Goal: Task Accomplishment & Management: Complete application form

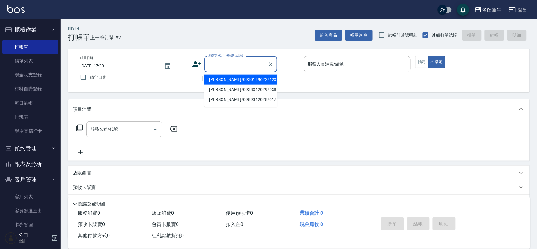
click at [215, 65] on input "顧客姓名/手機號碼/編號" at bounding box center [236, 64] width 58 height 11
type input "1731"
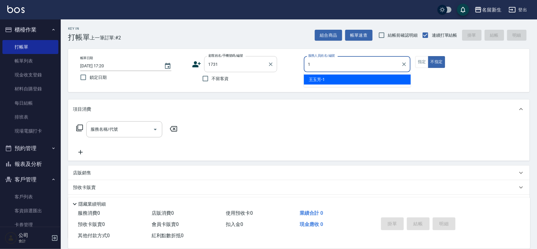
type input "1"
type button "false"
type input "[PERSON_NAME]-1"
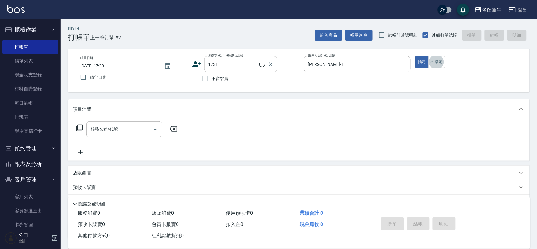
type input "12"
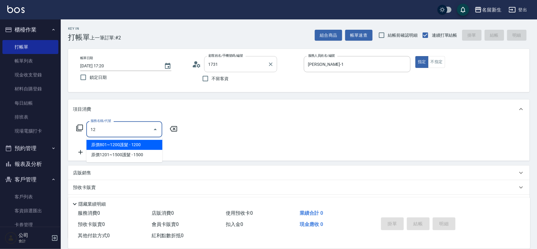
type input "[PERSON_NAME]/0931249807/1731"
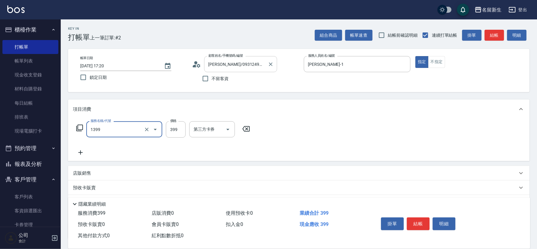
type input "健康洗髮(1399)"
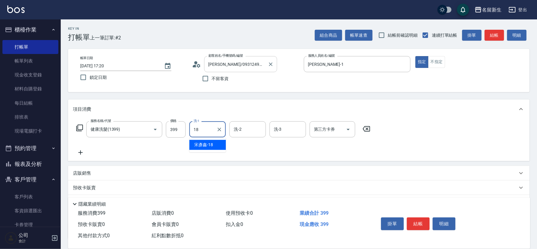
type input "[PERSON_NAME]-18"
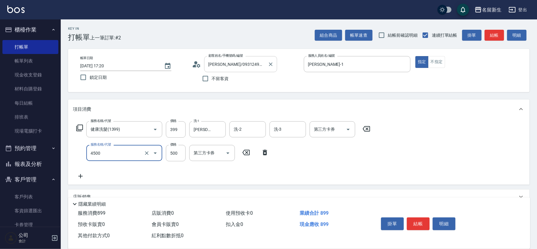
type input "補染(4500)"
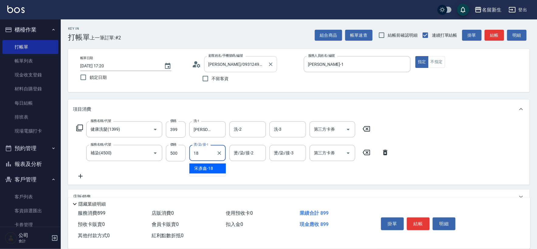
type input "[PERSON_NAME]-18"
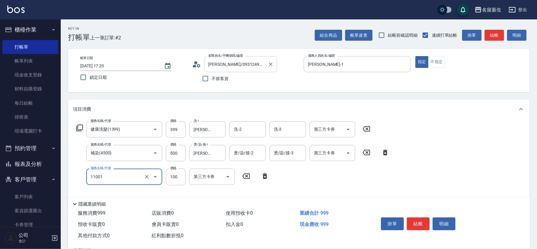
type input "瞬護(11001)"
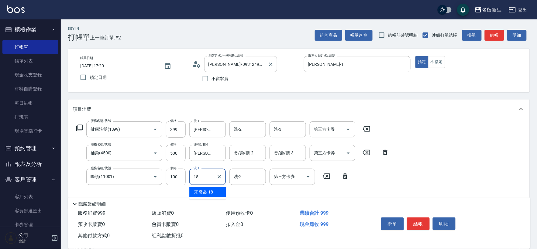
type input "[PERSON_NAME]-18"
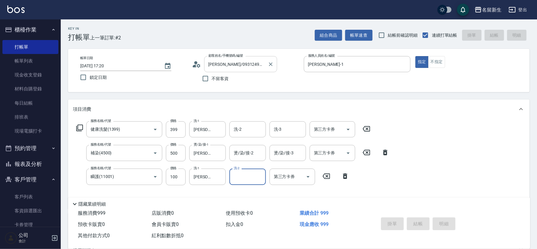
type input "[DATE] 18:19"
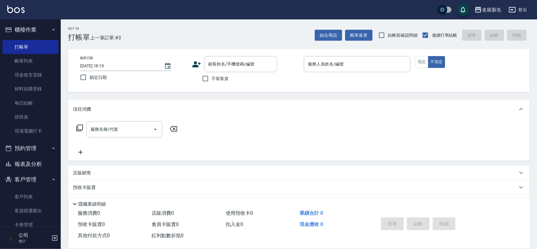
click at [213, 75] on label "不留客資" at bounding box center [214, 78] width 30 height 13
click at [212, 75] on input "不留客資" at bounding box center [205, 78] width 13 height 13
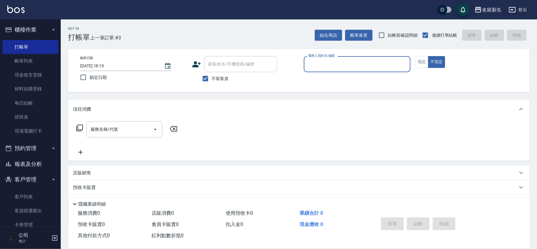
click at [213, 76] on span "不留客資" at bounding box center [220, 79] width 17 height 6
click at [212, 75] on input "不留客資" at bounding box center [205, 78] width 13 height 13
checkbox input "false"
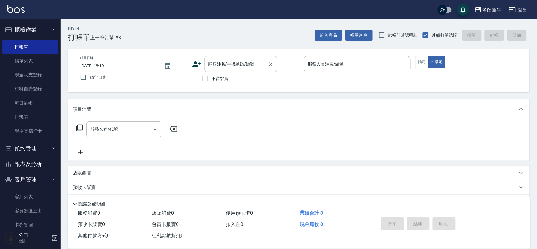
click at [219, 68] on input "顧客姓名/手機號碼/編號" at bounding box center [236, 64] width 58 height 11
click at [32, 64] on link "帳單列表" at bounding box center [30, 61] width 56 height 14
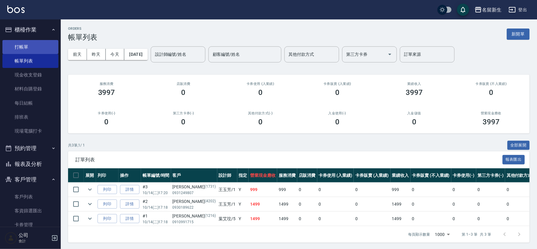
click at [31, 49] on link "打帳單" at bounding box center [30, 47] width 56 height 14
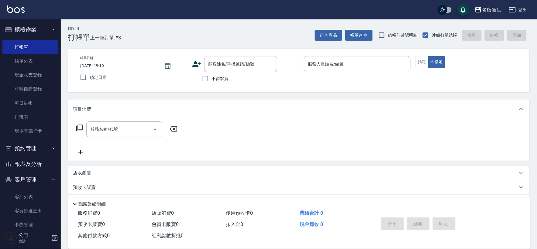
click at [223, 83] on label "不留客資" at bounding box center [214, 78] width 30 height 13
click at [212, 83] on input "不留客資" at bounding box center [205, 78] width 13 height 13
checkbox input "true"
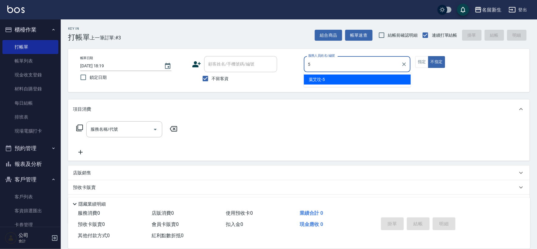
type input "5"
type button "false"
type input "[PERSON_NAME]-5"
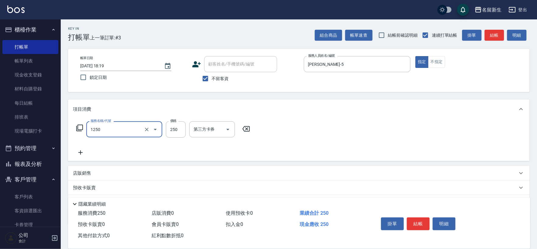
type input "洗髮250(1250)"
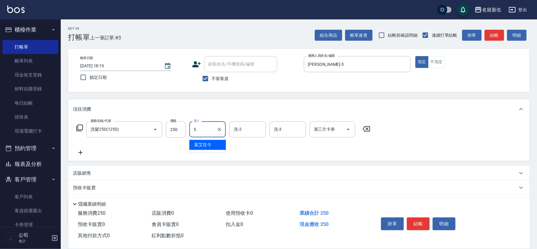
type input "[PERSON_NAME]-5"
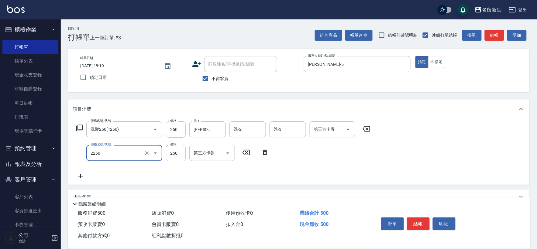
type input "剪髮(2250)"
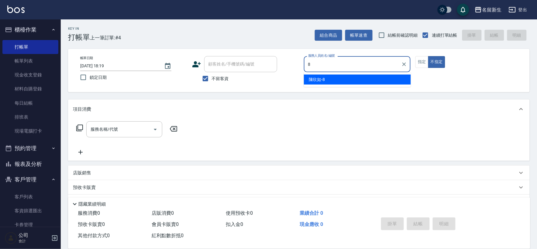
type input "[PERSON_NAME]-8"
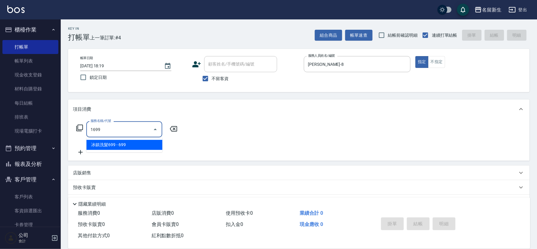
type input "冰鎮洗髮699(1699)"
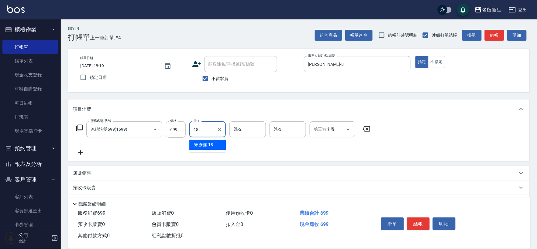
type input "[PERSON_NAME]-18"
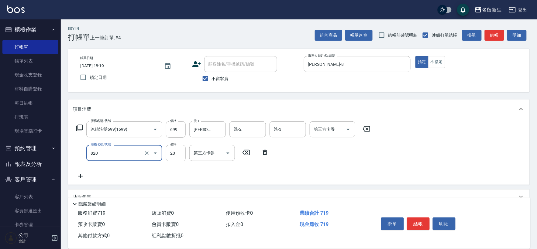
type input "潤絲(820)"
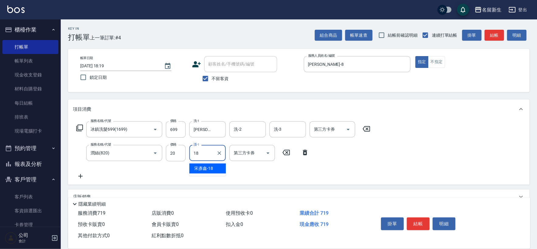
type input "[PERSON_NAME]-18"
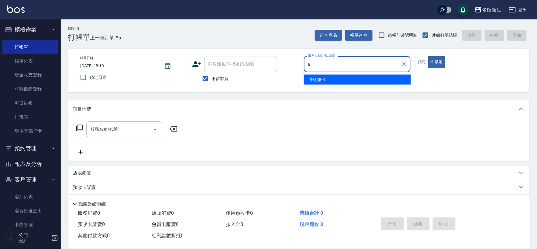
type input "[PERSON_NAME]-8"
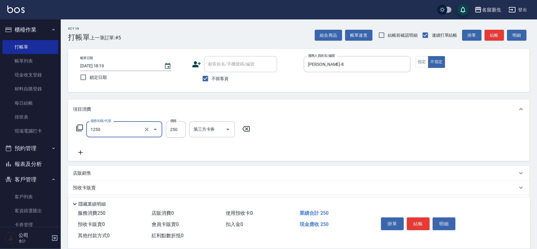
type input "洗髮250(1250)"
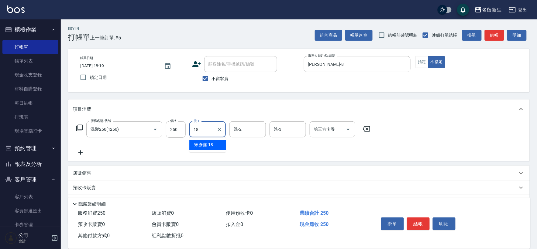
type input "[PERSON_NAME]-18"
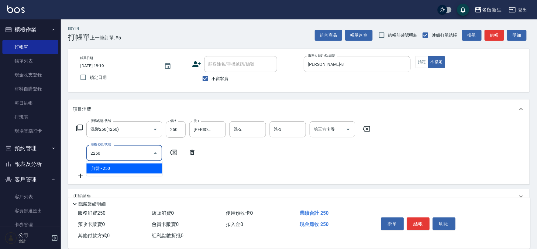
type input "剪髮(2250)"
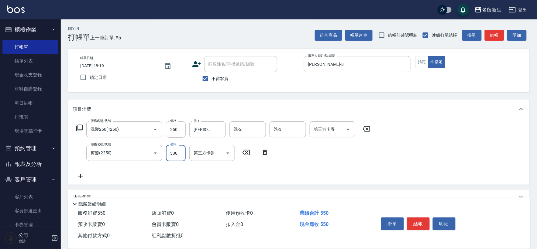
type input "300"
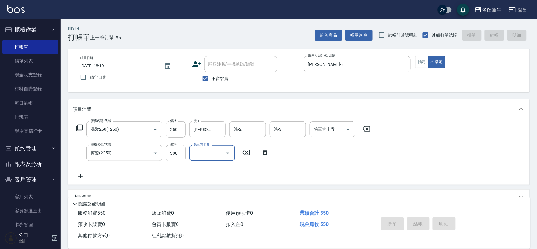
type input "[DATE] 18:20"
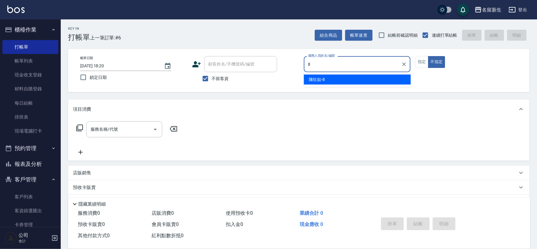
type input "[PERSON_NAME]-8"
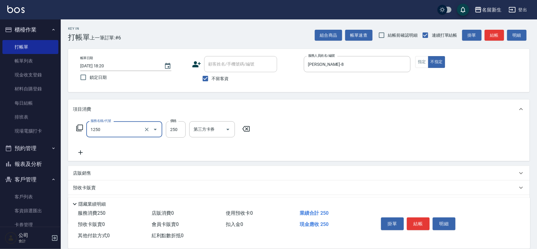
type input "洗髮250(1250)"
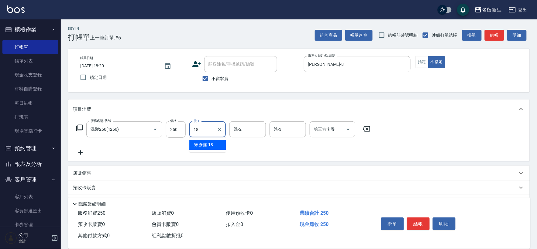
type input "[PERSON_NAME]-18"
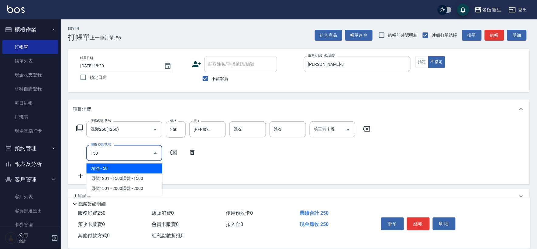
type input "精油(150)"
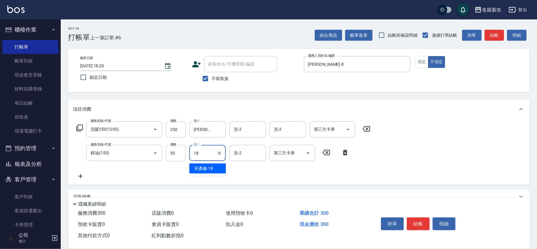
type input "[PERSON_NAME]-18"
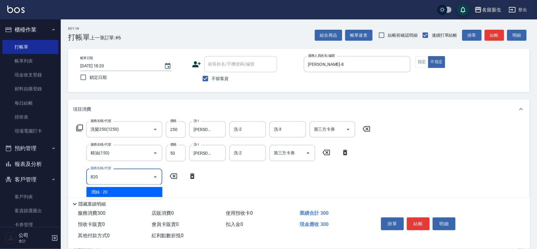
type input "潤絲(820)"
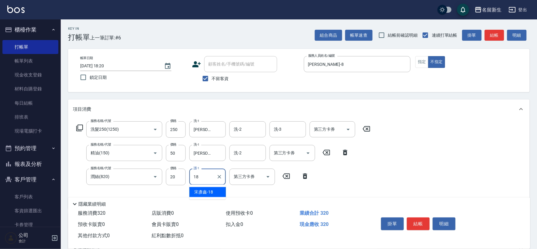
type input "[PERSON_NAME]-18"
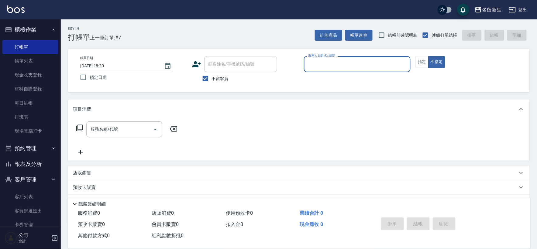
click at [21, 163] on button "報表及分析" at bounding box center [30, 164] width 56 height 16
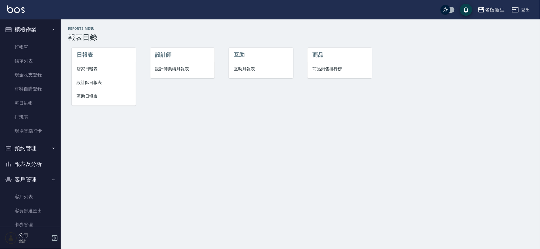
click at [164, 68] on span "設計師業績月報表" at bounding box center [182, 69] width 54 height 6
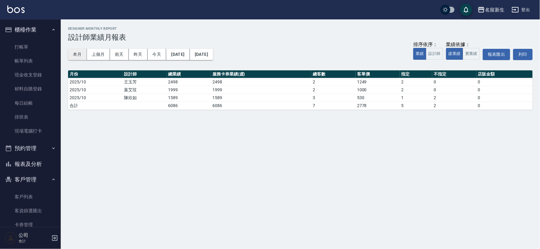
click at [75, 56] on button "本月" at bounding box center [77, 54] width 19 height 11
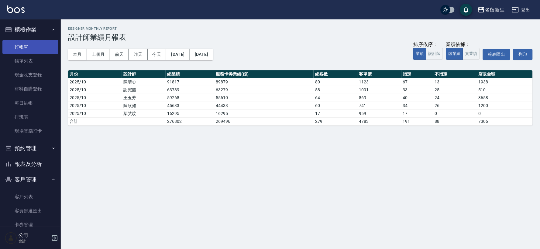
click at [22, 45] on link "打帳單" at bounding box center [30, 47] width 56 height 14
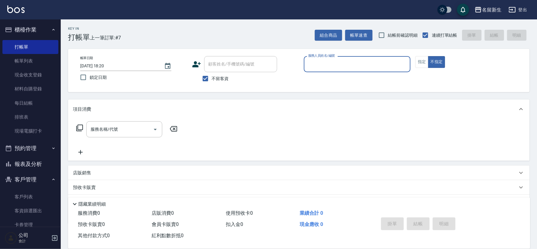
click at [44, 149] on button "預約管理" at bounding box center [30, 149] width 56 height 16
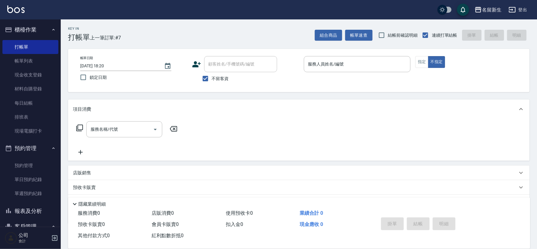
click at [47, 149] on button "預約管理" at bounding box center [30, 149] width 56 height 16
click at [38, 162] on button "報表及分析" at bounding box center [30, 164] width 56 height 16
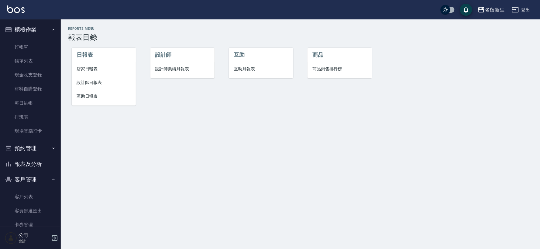
click at [169, 69] on span "設計師業績月報表" at bounding box center [182, 69] width 54 height 6
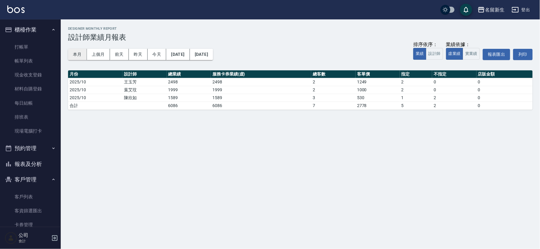
click at [79, 56] on button "本月" at bounding box center [77, 54] width 19 height 11
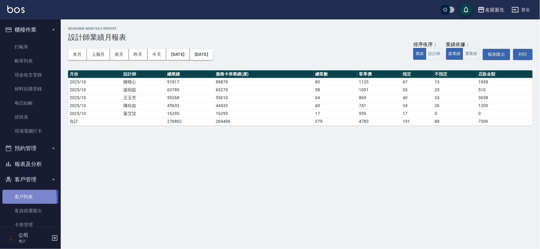
click at [23, 199] on link "客戶列表" at bounding box center [30, 197] width 56 height 14
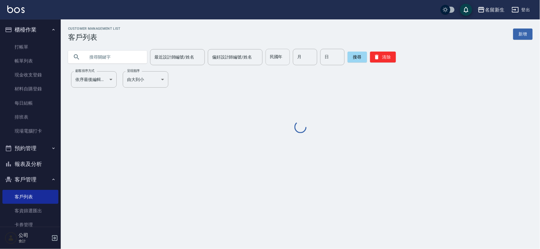
click at [278, 59] on div "民國年 民國年" at bounding box center [278, 57] width 24 height 16
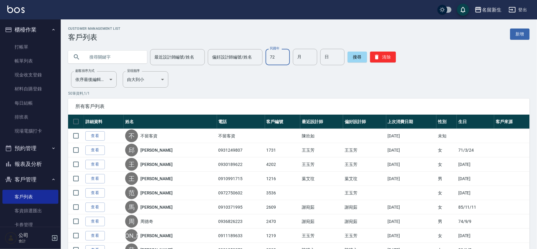
type input "72"
type input "04"
type input "06"
